Goal: Find specific page/section: Find specific page/section

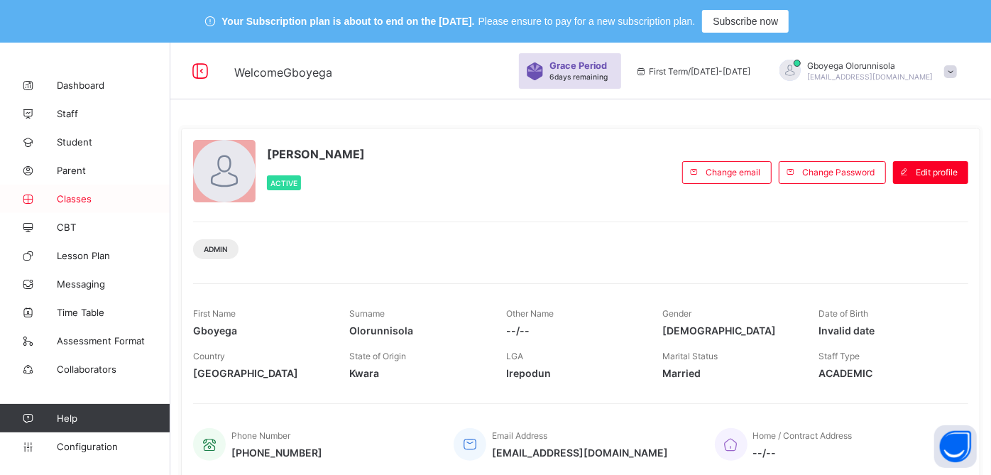
click at [79, 200] on span "Classes" at bounding box center [114, 198] width 114 height 11
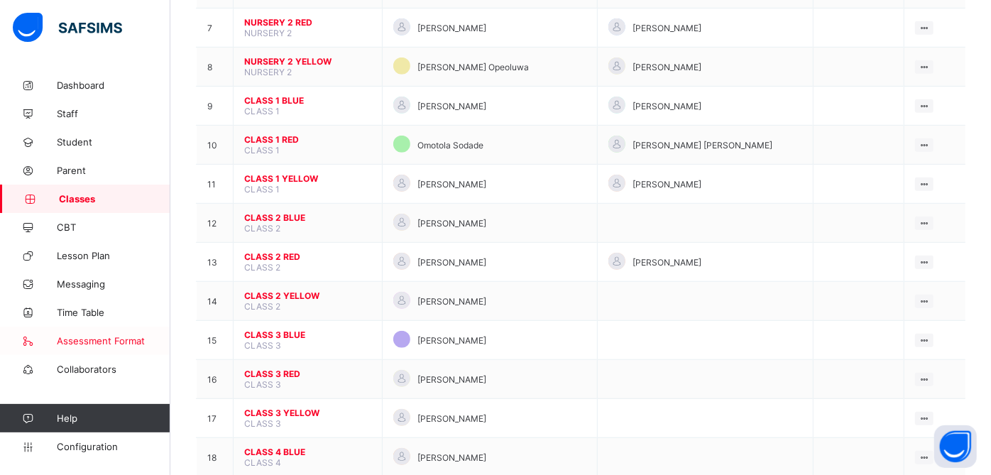
scroll to position [452, 0]
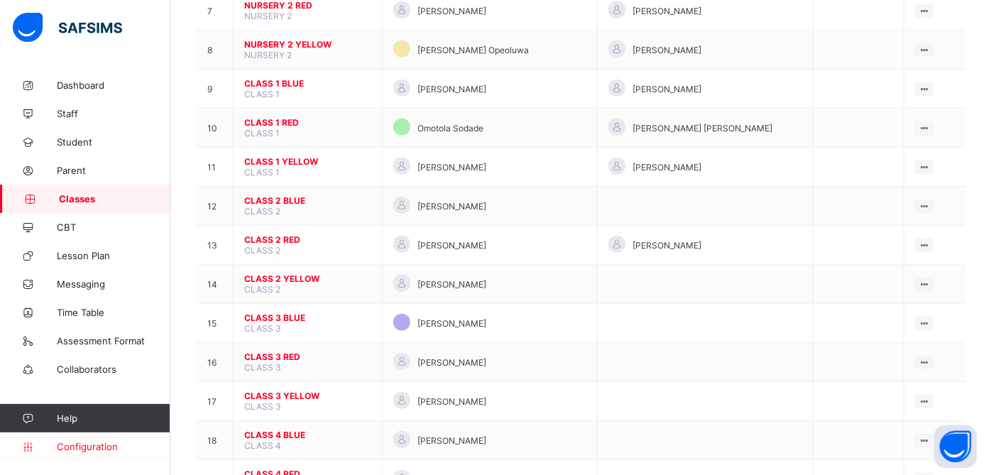
click at [94, 452] on link "Configuration" at bounding box center [85, 446] width 170 height 28
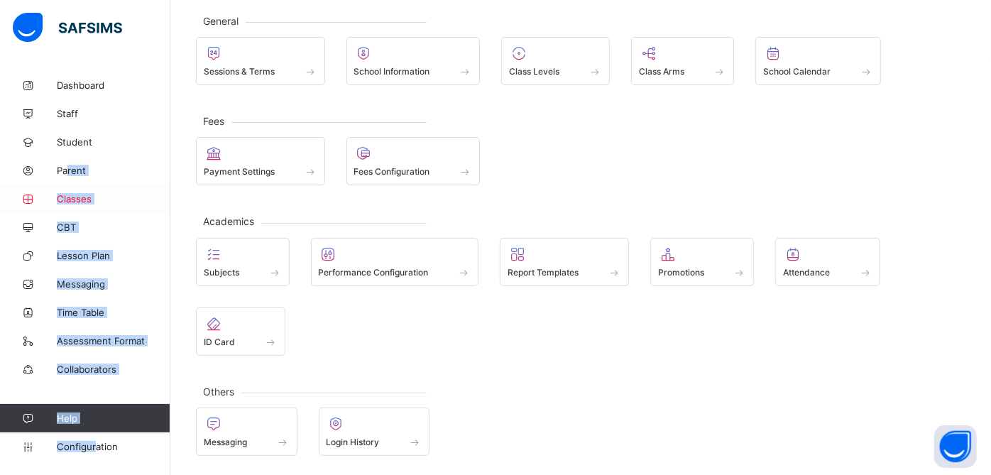
drag, startPoint x: 94, startPoint y: 452, endPoint x: 71, endPoint y: 186, distance: 267.3
click at [71, 186] on div "Dashboard Staff Student Parent Classes CBT Lesson Plan Messaging Time Table Ass…" at bounding box center [85, 266] width 170 height 418
click at [71, 186] on link "Classes" at bounding box center [85, 199] width 170 height 28
